Goal: Task Accomplishment & Management: Use online tool/utility

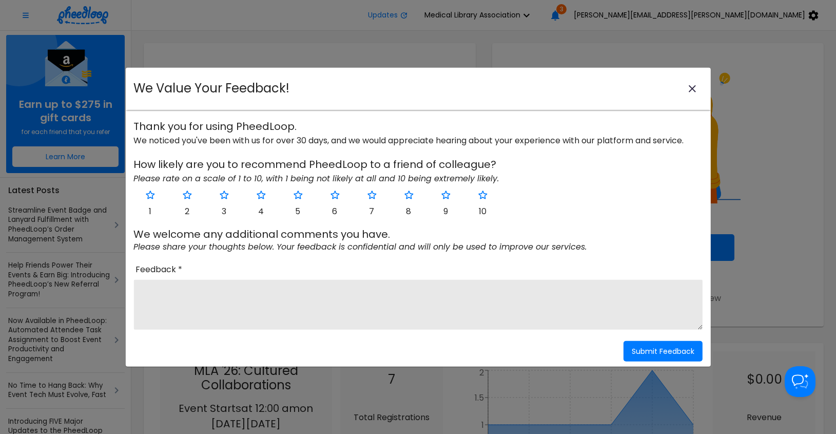
click at [693, 87] on icon "close-modal" at bounding box center [692, 88] width 12 height 12
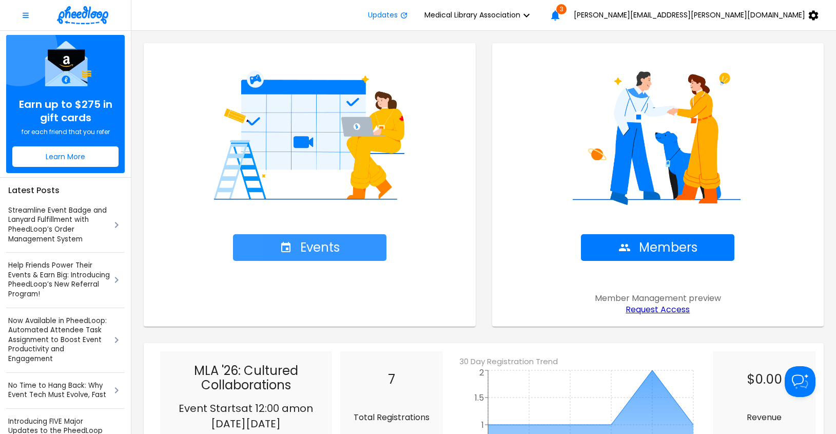
click at [304, 248] on span "Events" at bounding box center [310, 247] width 60 height 14
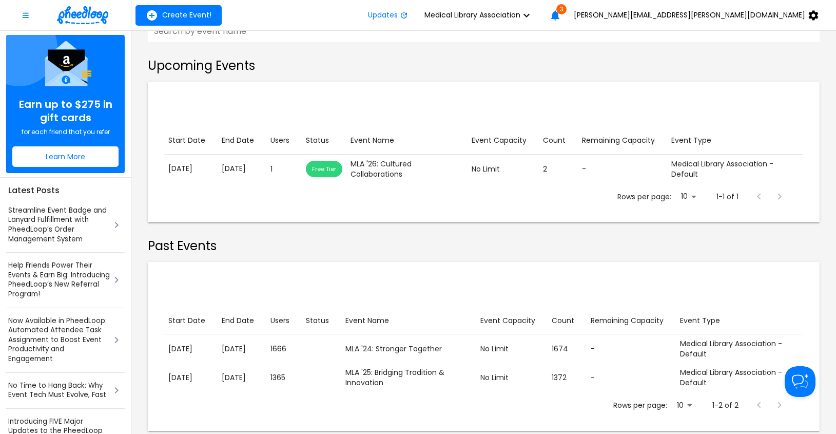
scroll to position [175, 0]
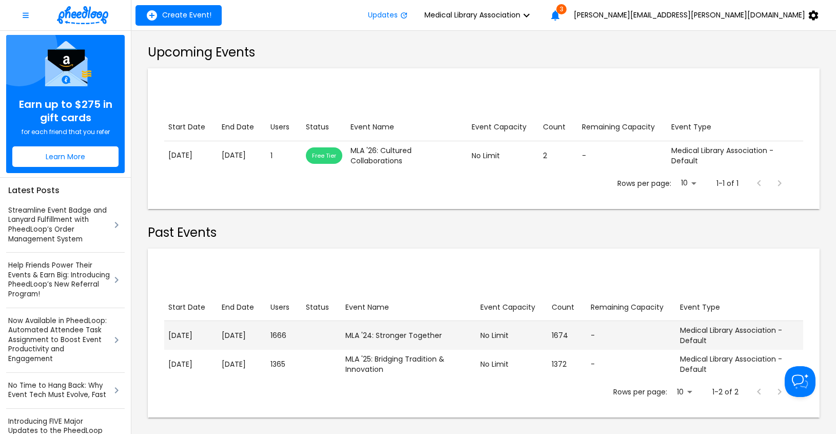
click at [242, 334] on p "[DATE]" at bounding box center [242, 335] width 41 height 11
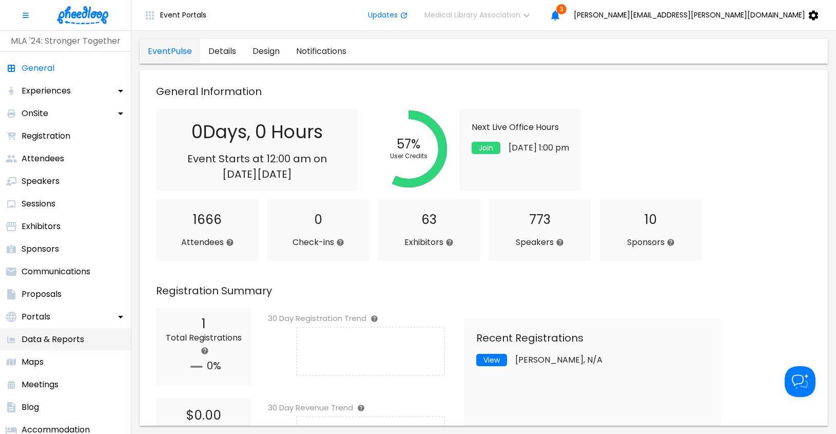
scroll to position [69, 0]
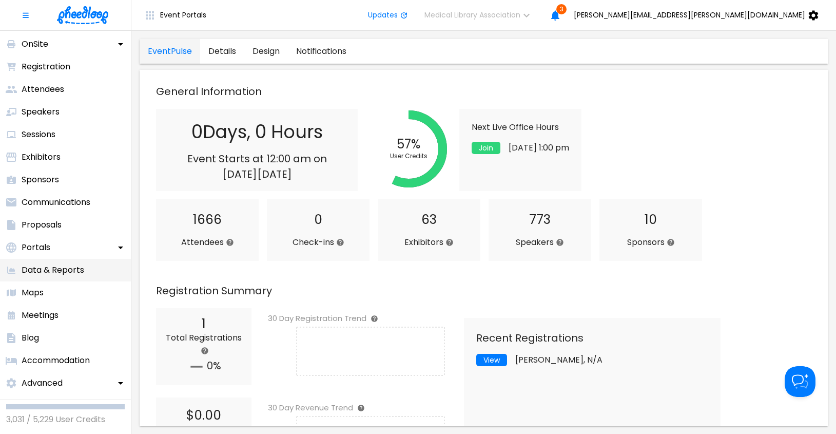
click at [58, 268] on p "Data & Reports" at bounding box center [53, 270] width 63 height 12
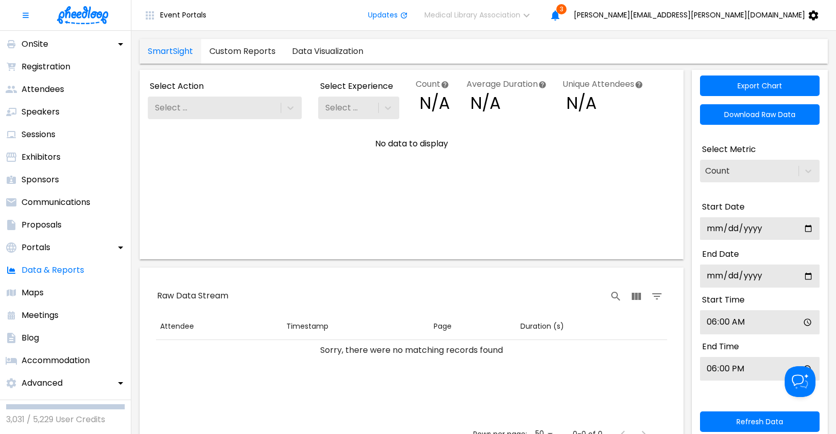
click at [257, 49] on link "Custom Reports" at bounding box center [242, 51] width 83 height 25
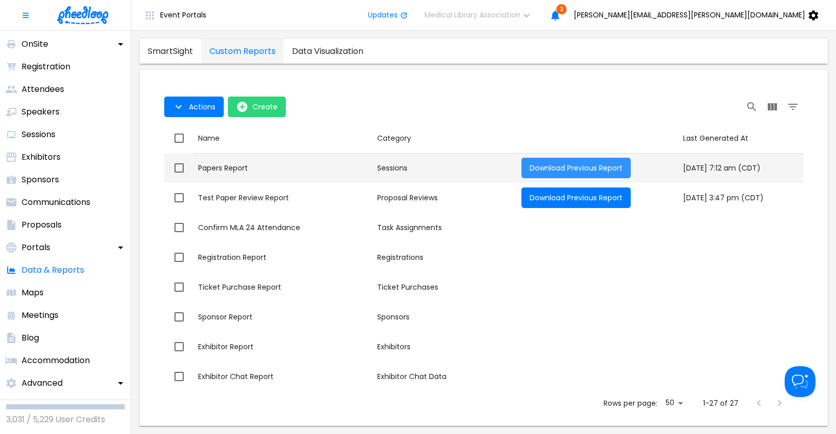
click at [551, 167] on span "Download Previous Report" at bounding box center [576, 168] width 93 height 10
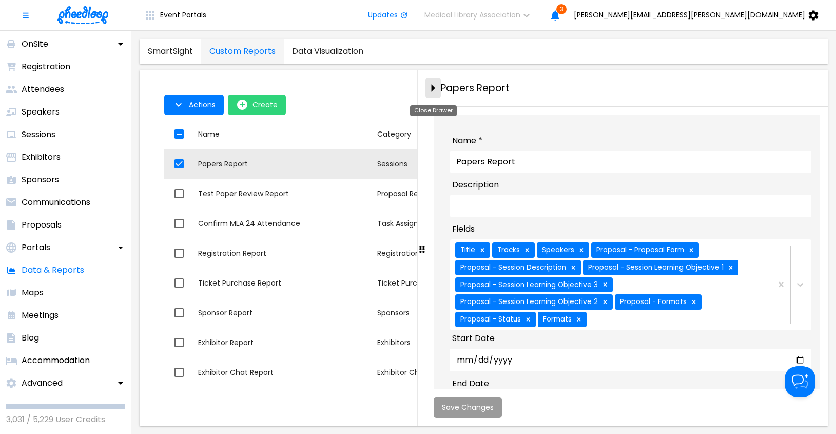
click at [431, 88] on icon "close-drawer" at bounding box center [433, 88] width 18 height 18
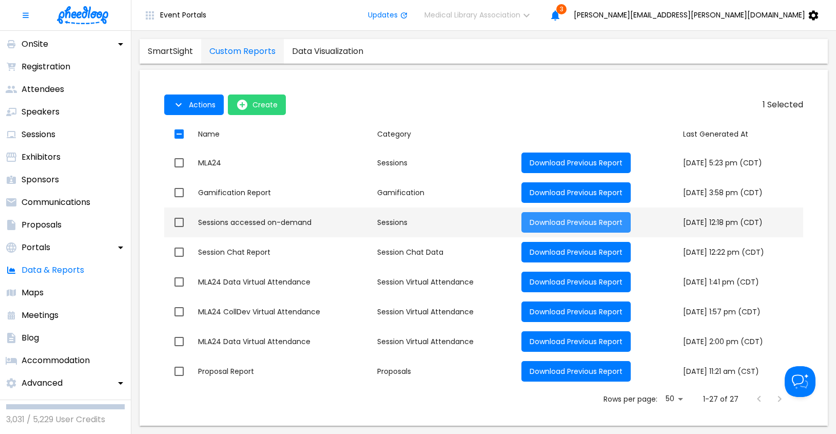
scroll to position [567, 0]
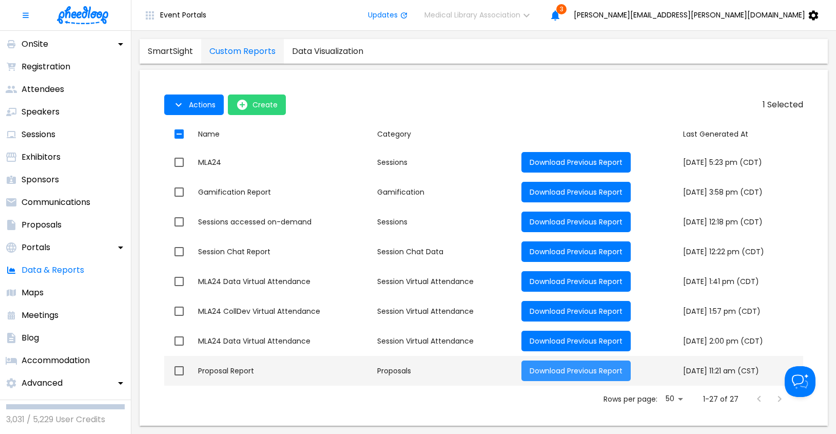
click at [537, 366] on span "Download Previous Report" at bounding box center [576, 370] width 93 height 10
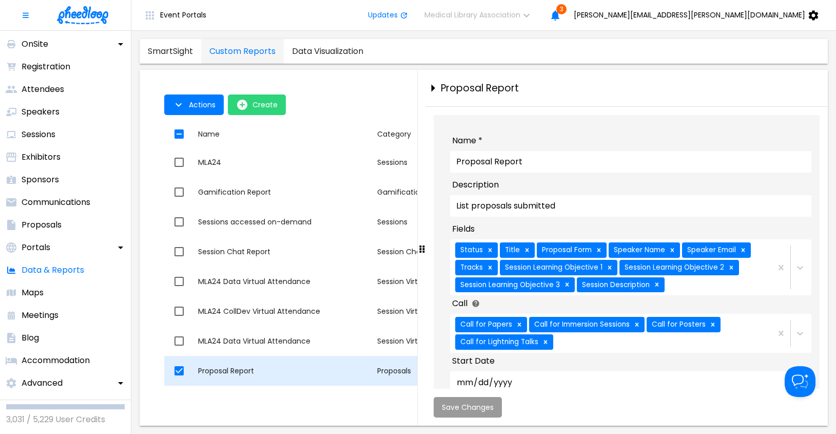
checkbox input "false"
checkbox input "true"
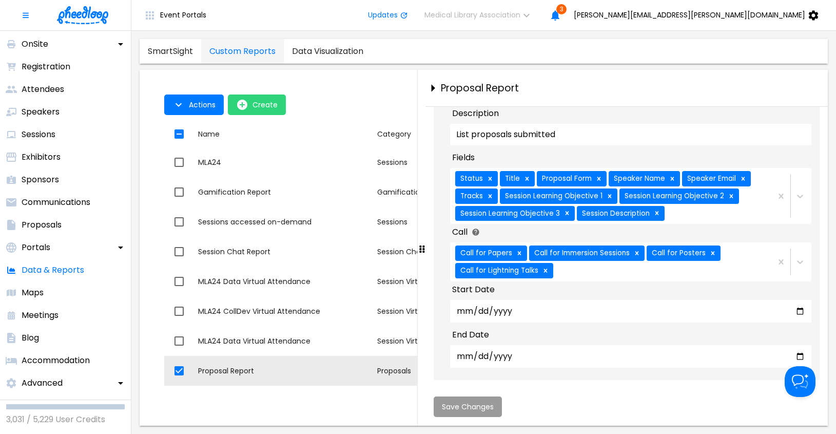
scroll to position [83, 0]
click at [750, 211] on div "Status Title Proposal Form Speaker Name Speaker Email Tracks Session Learning O…" at bounding box center [610, 196] width 320 height 56
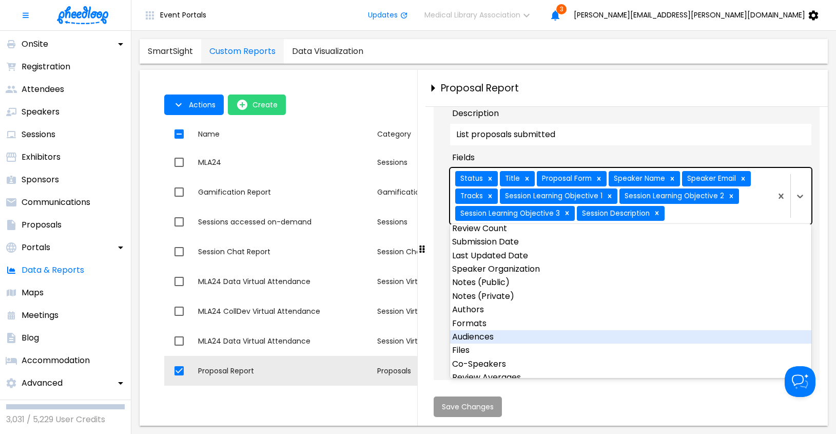
scroll to position [0, 0]
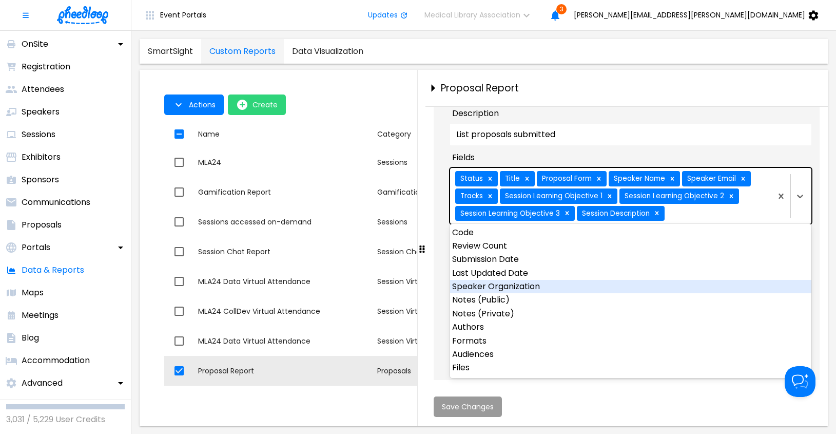
click at [522, 285] on div "Speaker Organization" at bounding box center [630, 286] width 361 height 13
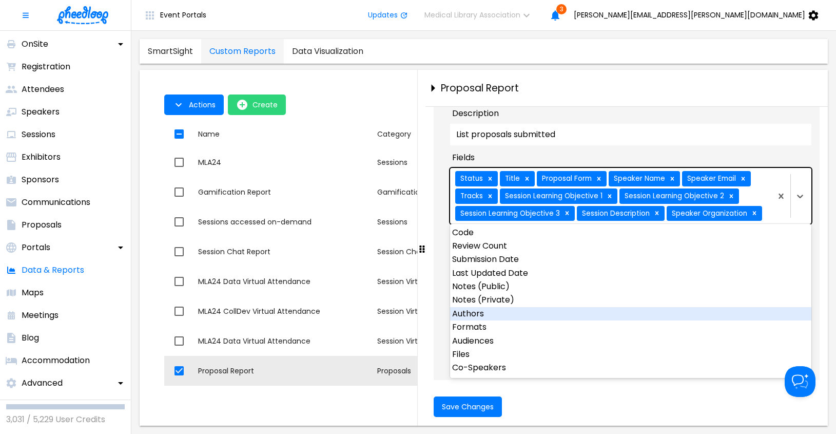
click at [474, 312] on div "Authors" at bounding box center [630, 313] width 361 height 13
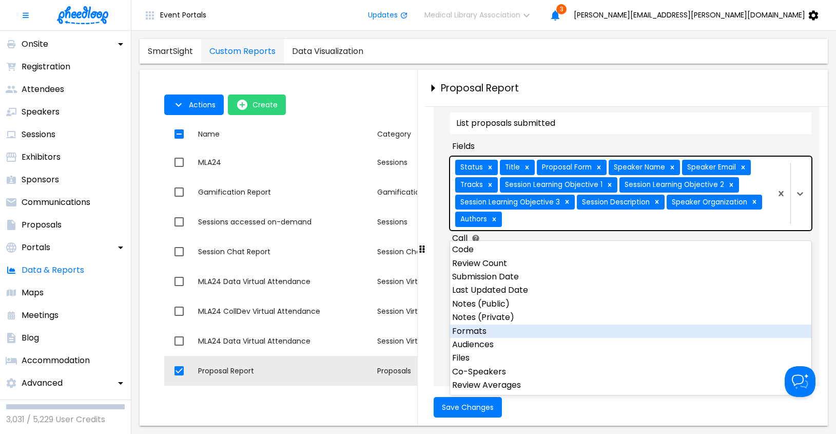
click at [474, 334] on div "Formats" at bounding box center [630, 330] width 361 height 13
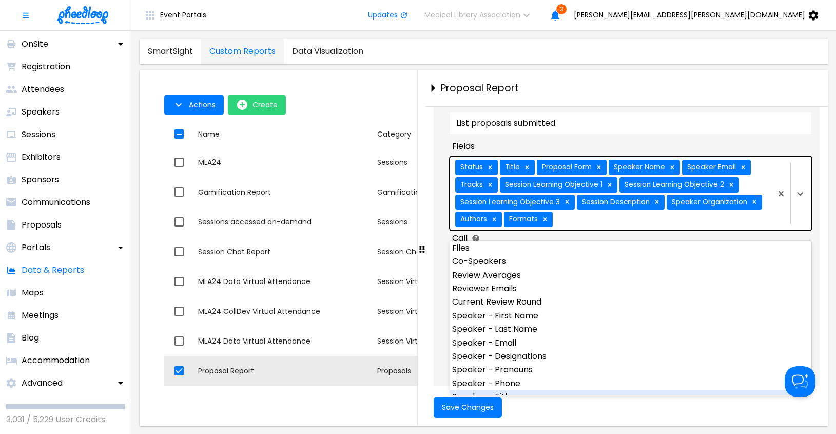
scroll to position [71, 0]
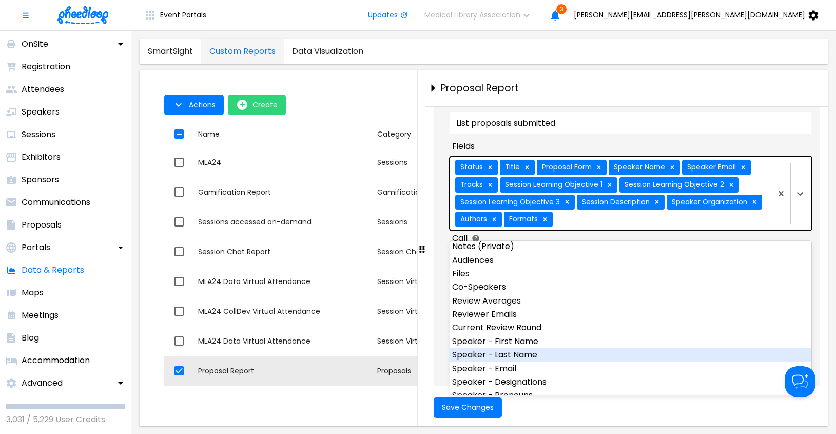
click at [526, 354] on div "Speaker - Last Name" at bounding box center [630, 354] width 361 height 13
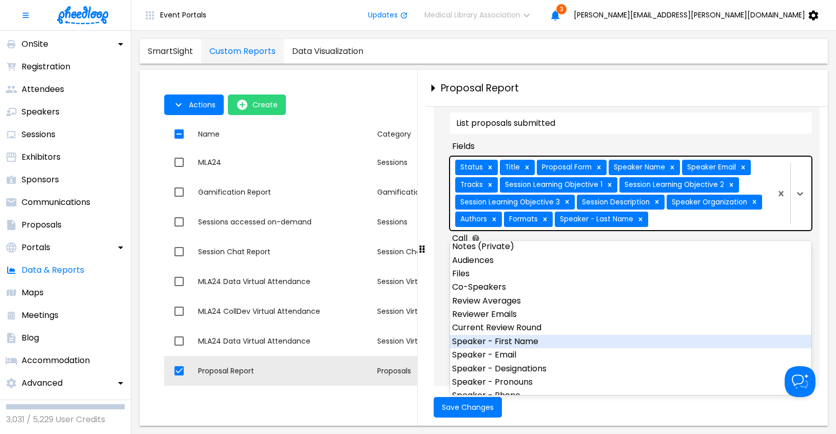
click at [524, 340] on div "Speaker - First Name" at bounding box center [630, 341] width 361 height 13
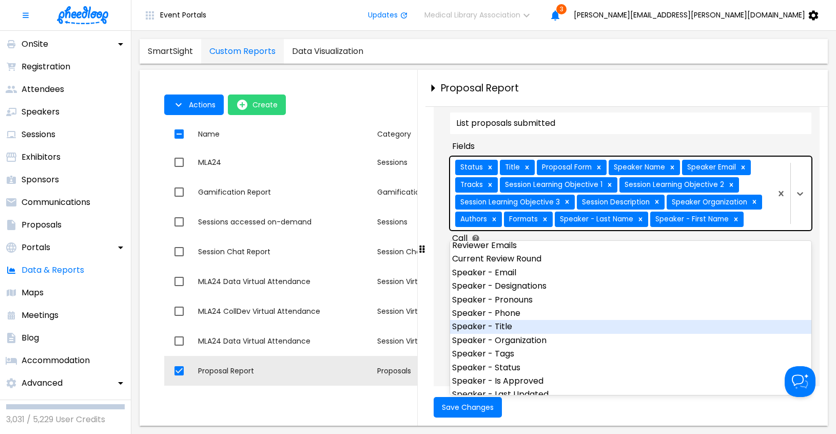
scroll to position [142, 0]
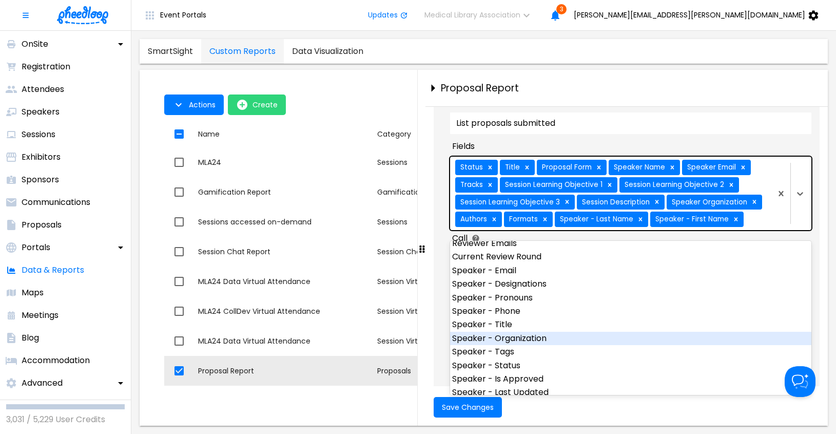
click at [527, 337] on div "Speaker - Organization" at bounding box center [630, 337] width 361 height 13
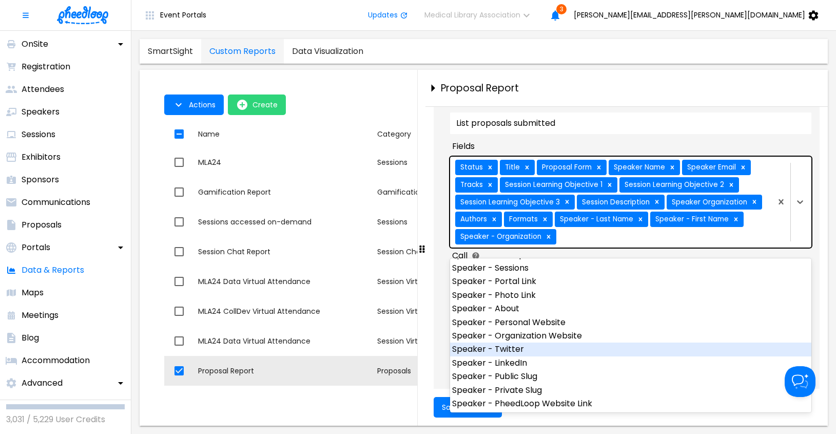
scroll to position [310, 0]
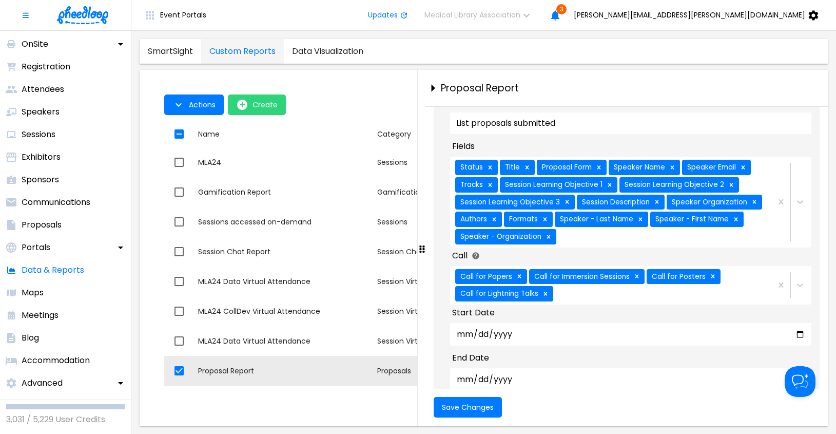
click at [626, 147] on div "Name * Proposal Report Description List proposals submitted Fields Status Title…" at bounding box center [630, 226] width 369 height 348
click at [463, 406] on span "Save Changes" at bounding box center [468, 407] width 52 height 8
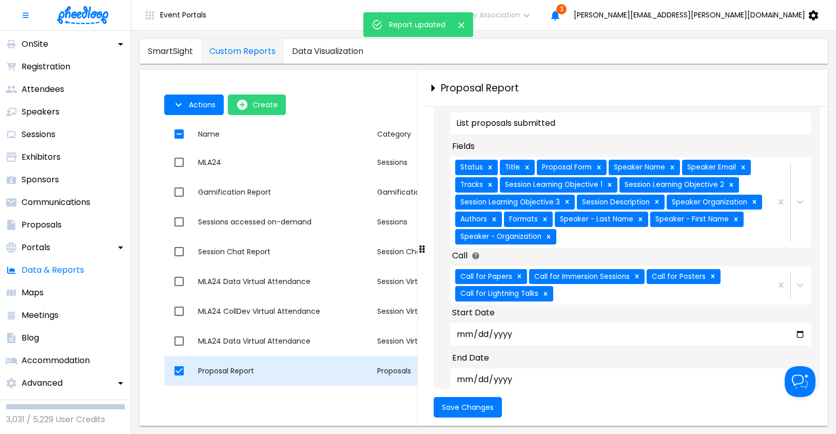
click at [332, 364] on td "Name Proposal Report" at bounding box center [283, 371] width 179 height 30
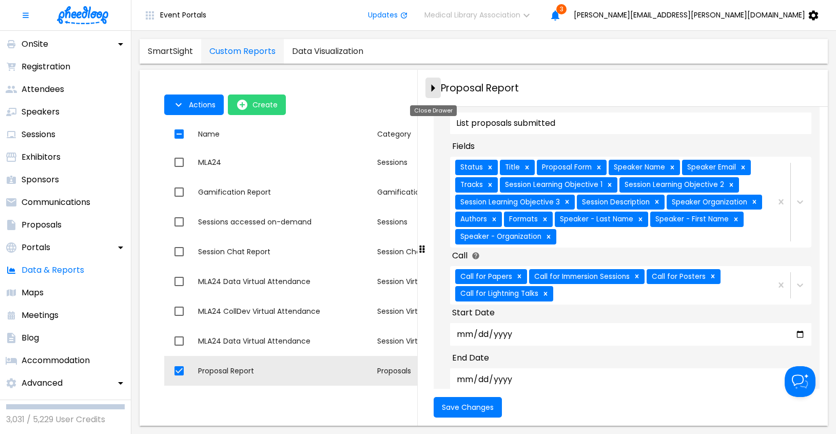
click at [434, 85] on icon "close-drawer" at bounding box center [433, 88] width 18 height 18
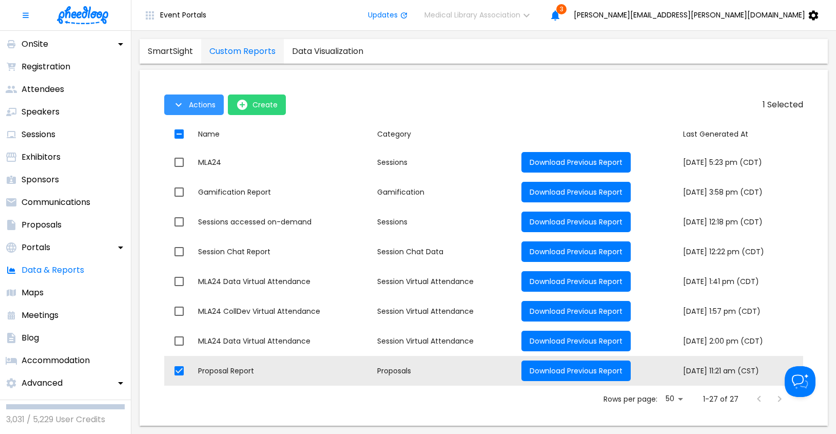
click at [205, 103] on span "Actions" at bounding box center [202, 105] width 27 height 8
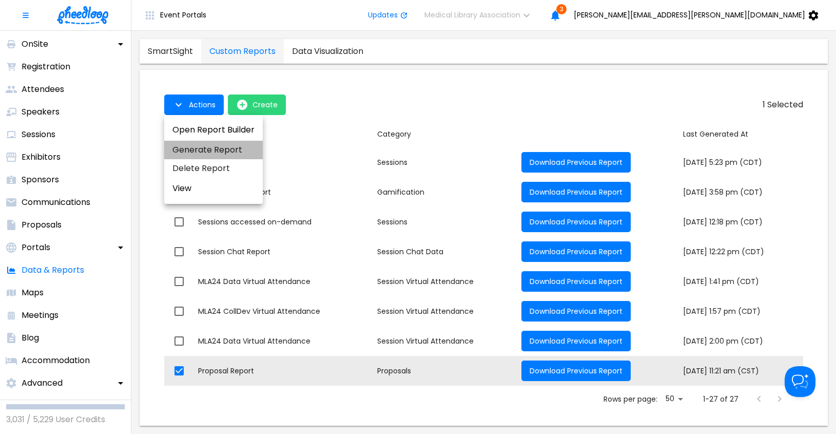
click at [224, 150] on li "Generate Report" at bounding box center [213, 150] width 99 height 18
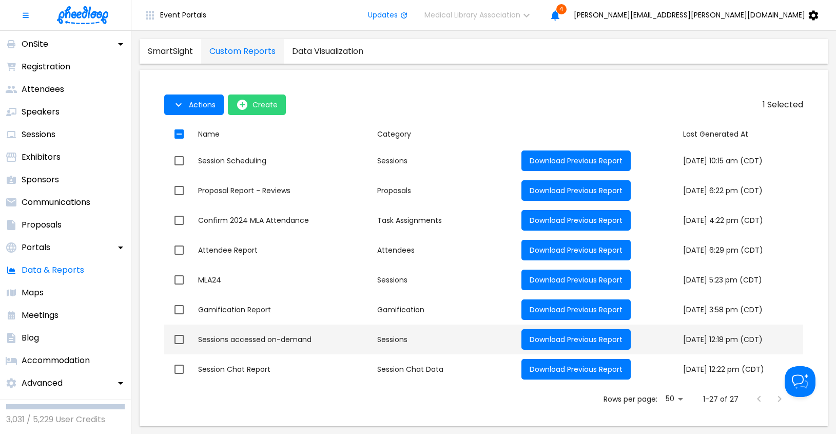
scroll to position [425, 0]
